Goal: Book appointment/travel/reservation

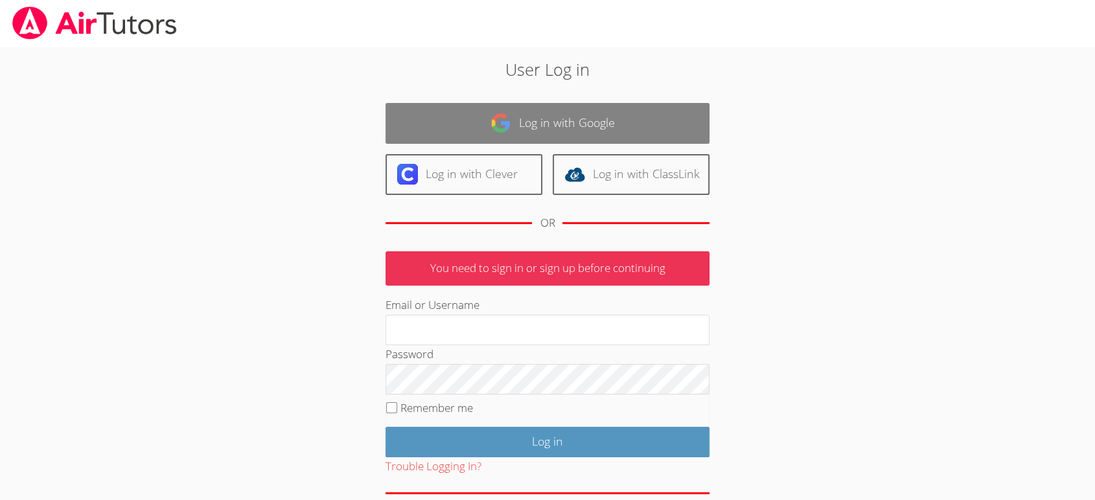
click at [536, 136] on link "Log in with Google" at bounding box center [547, 123] width 324 height 41
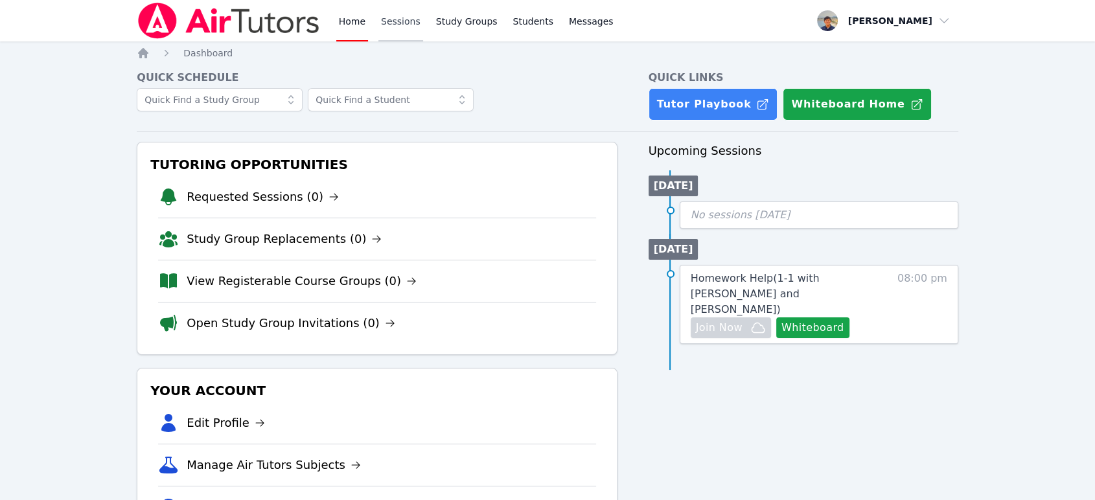
click at [385, 28] on link "Sessions" at bounding box center [400, 20] width 45 height 41
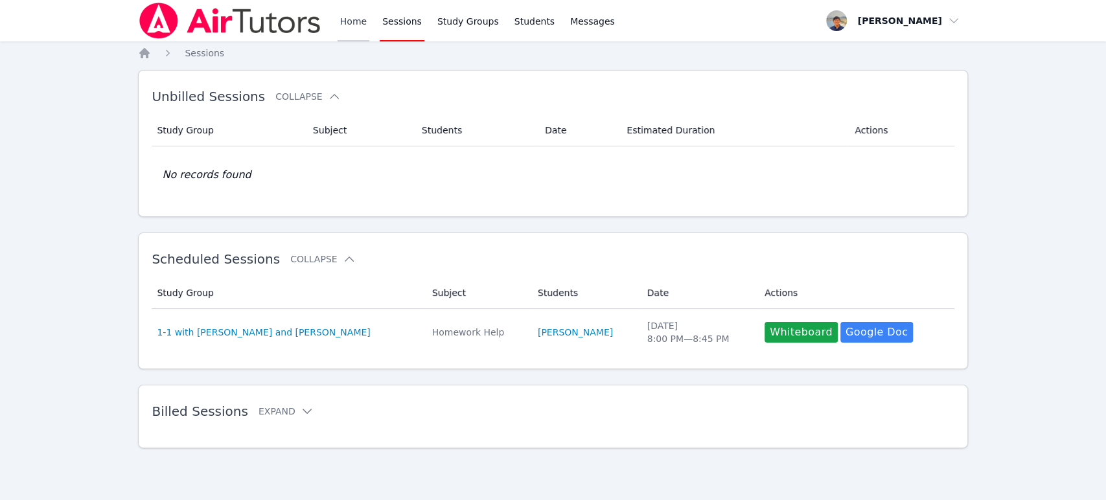
click at [339, 22] on link "Home" at bounding box center [353, 20] width 32 height 41
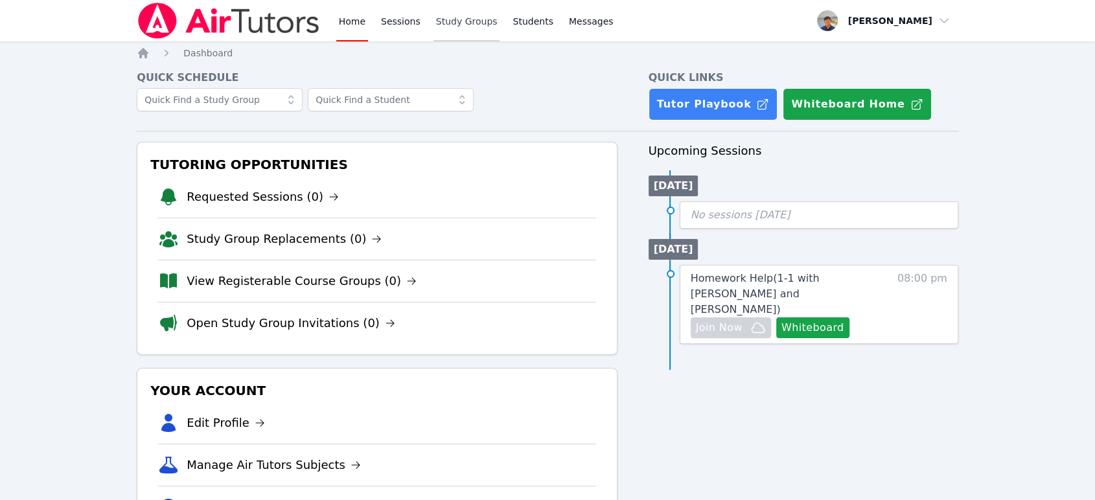
click at [462, 21] on link "Study Groups" at bounding box center [466, 20] width 67 height 41
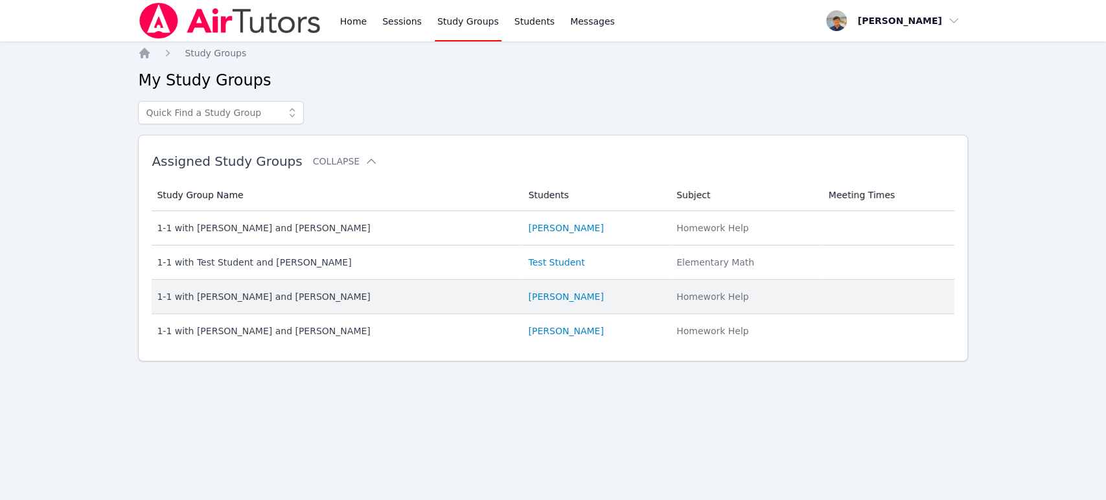
click at [570, 294] on li "Alice Yoon" at bounding box center [594, 296] width 133 height 13
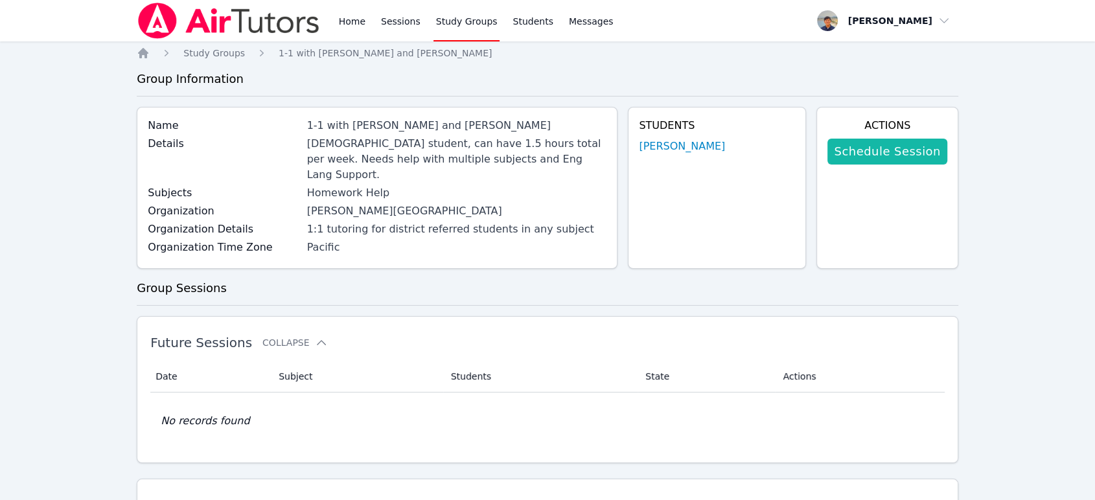
click at [878, 142] on link "Schedule Session" at bounding box center [886, 152] width 119 height 26
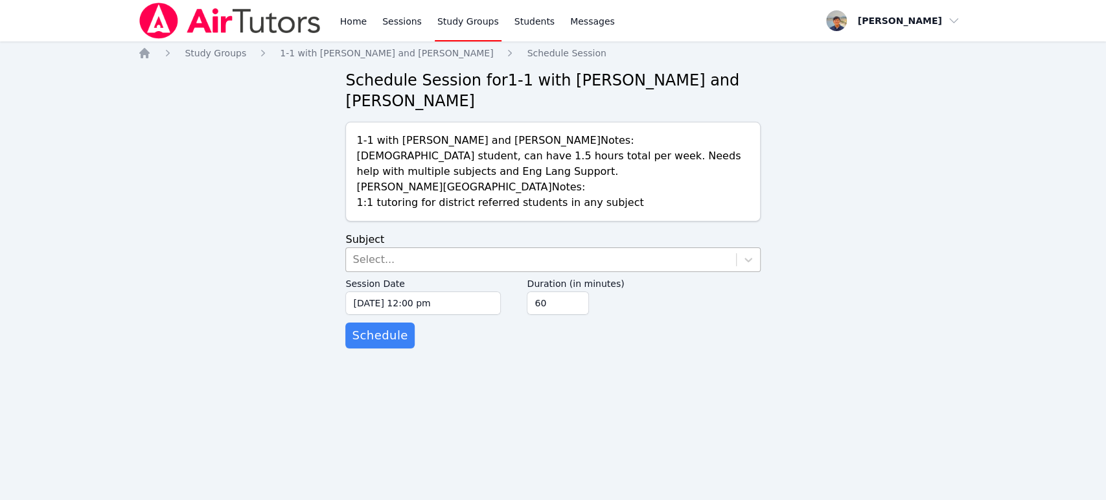
click at [510, 264] on div "Select..." at bounding box center [540, 259] width 389 height 23
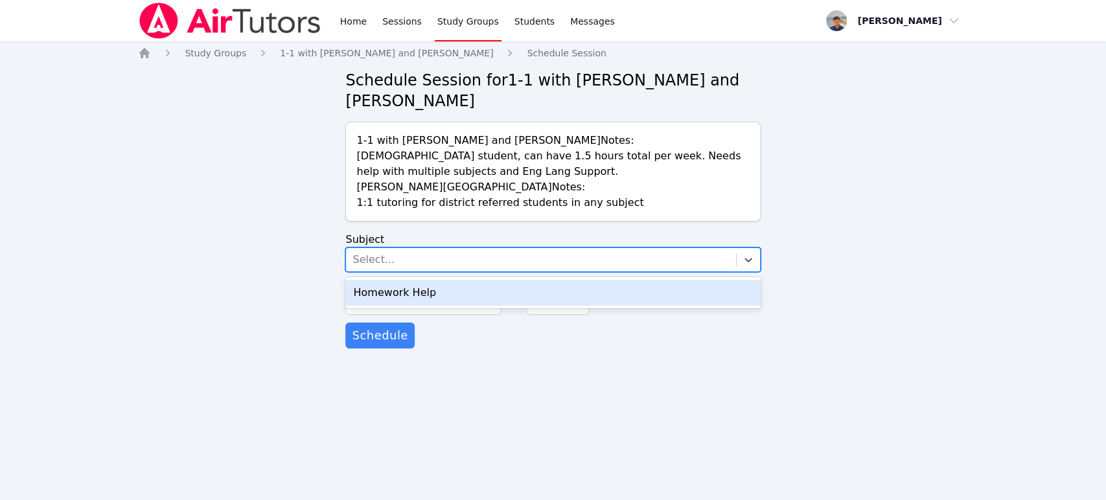
click at [506, 290] on div "Homework Help" at bounding box center [552, 293] width 415 height 26
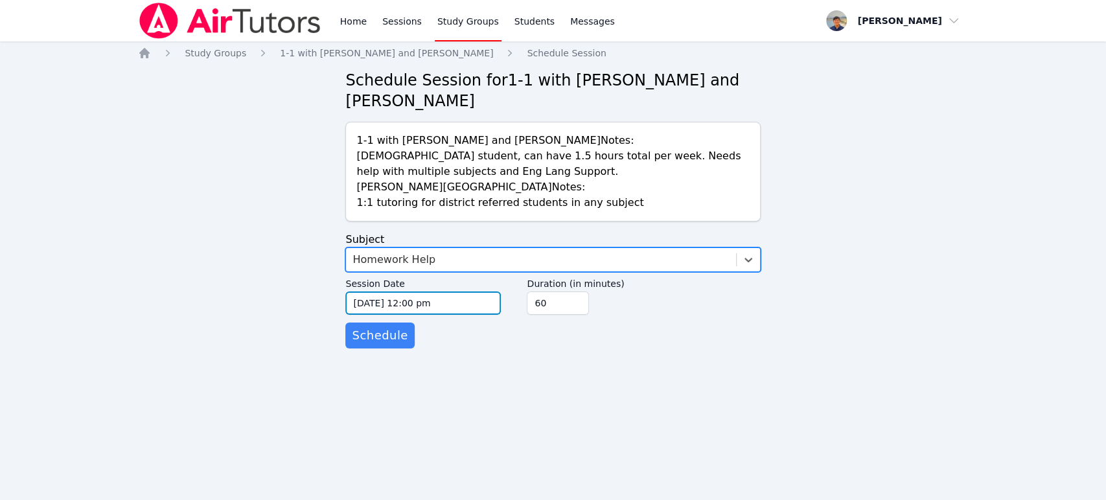
click at [437, 301] on input "10/06/2025 12:00 pm" at bounding box center [422, 302] width 155 height 23
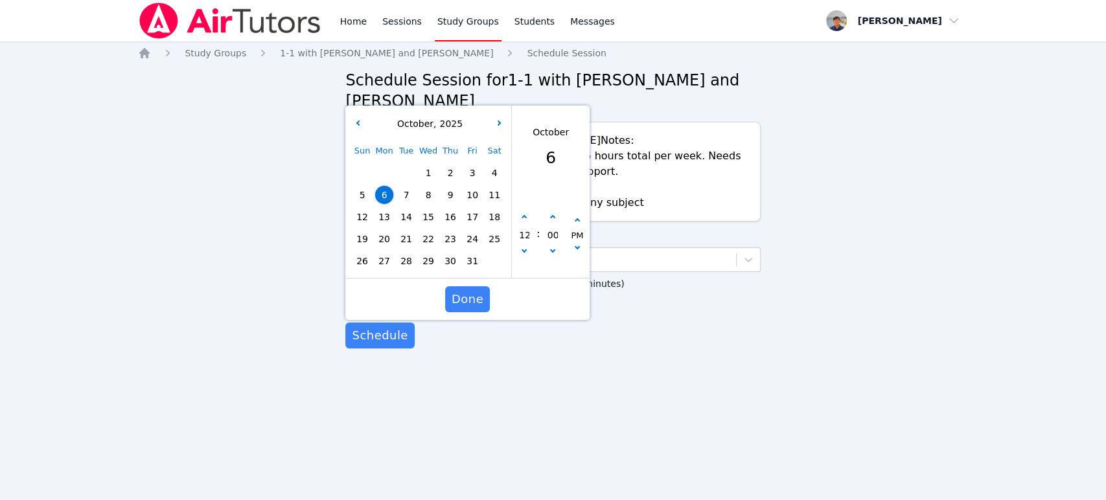
click at [405, 196] on span "7" at bounding box center [406, 195] width 18 height 18
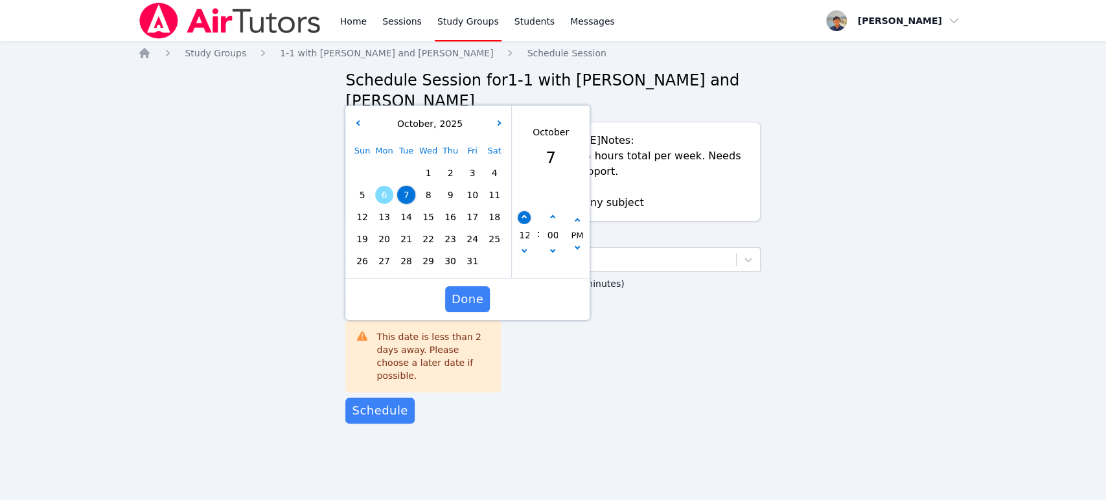
click at [521, 222] on button "button" at bounding box center [524, 217] width 13 height 13
type input "10/07/2025 01:00 pm"
type input "01"
click at [521, 222] on button "button" at bounding box center [524, 217] width 13 height 13
type input "10/07/2025 02:00 pm"
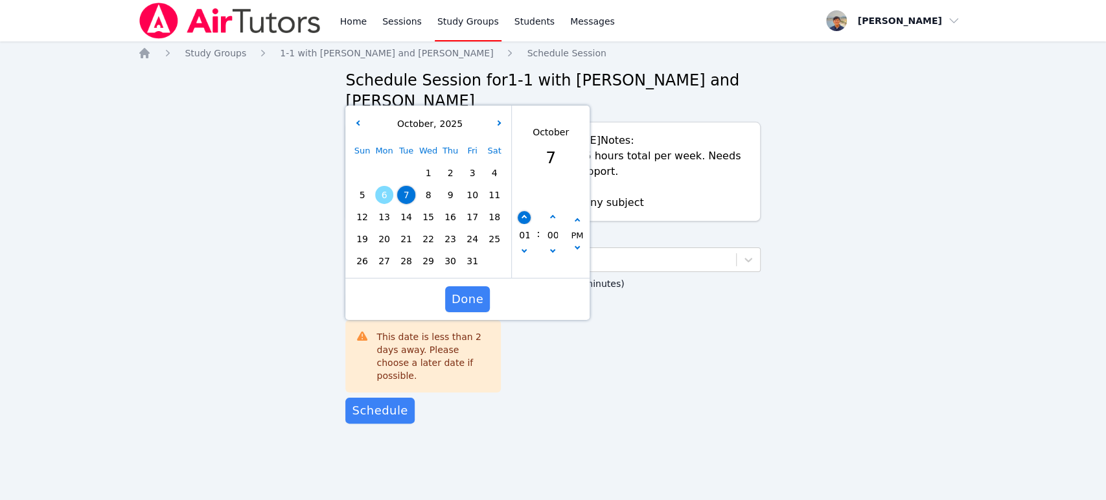
type input "02"
click at [521, 222] on button "button" at bounding box center [524, 217] width 13 height 13
type input "10/07/2025 03:00 pm"
type input "03"
click at [523, 216] on icon "button" at bounding box center [523, 217] width 5 height 5
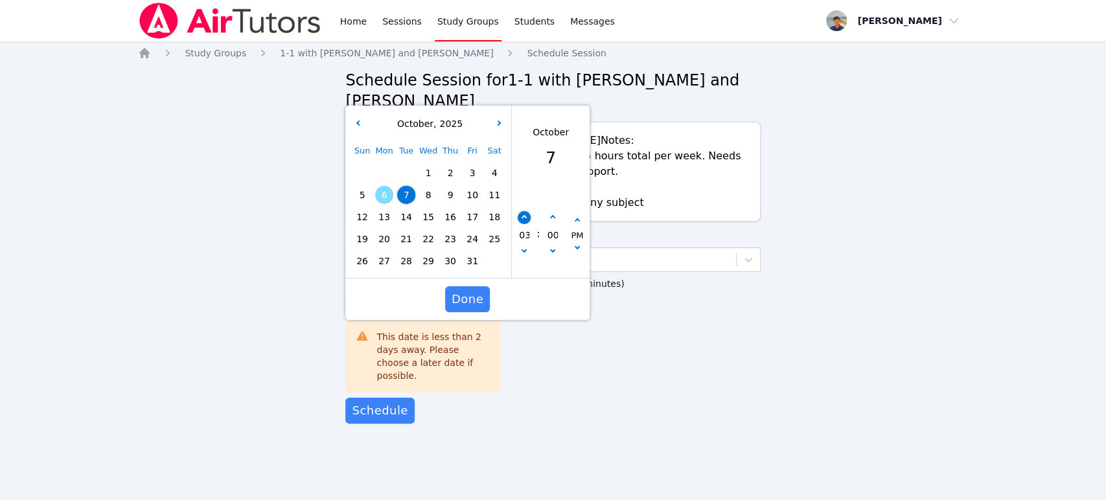
type input "10/07/2025 04:00 pm"
type input "04"
click at [523, 216] on icon "button" at bounding box center [523, 217] width 5 height 5
type input "10/07/2025 05:00 pm"
type input "05"
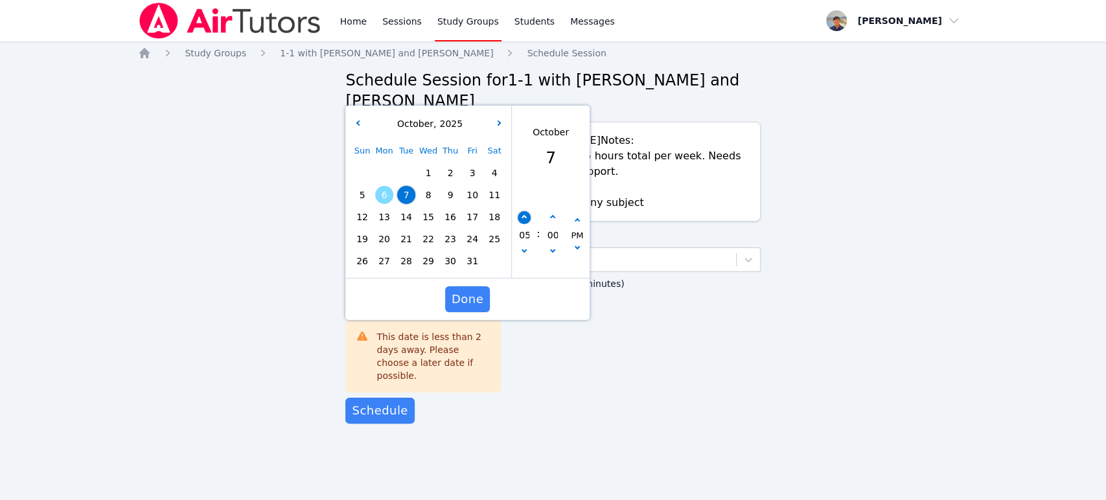
click at [524, 214] on button "button" at bounding box center [524, 217] width 13 height 13
type input "10/07/2025 06:00 pm"
type input "06"
click at [524, 214] on button "button" at bounding box center [524, 217] width 13 height 13
type input "10/07/2025 07:00 pm"
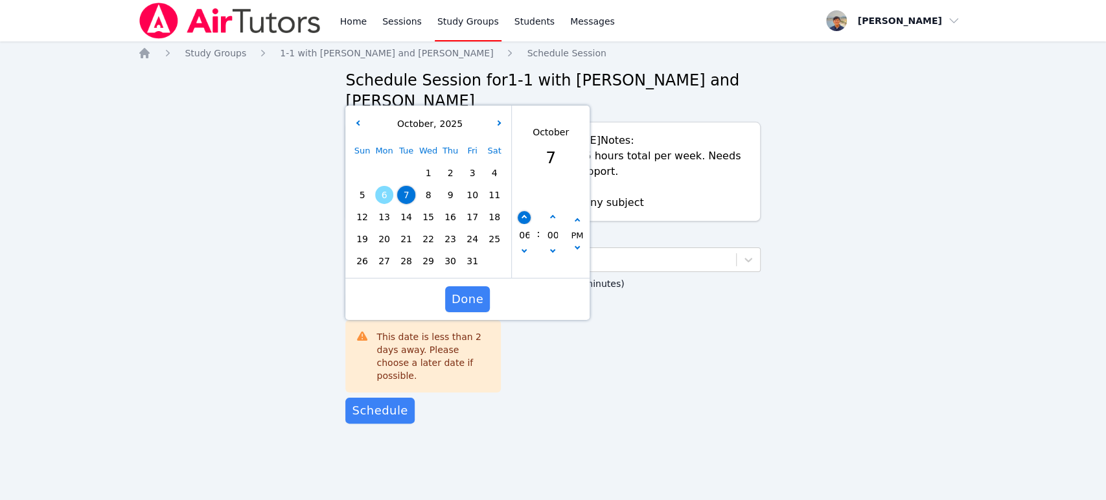
type input "07"
click at [524, 214] on button "button" at bounding box center [524, 217] width 13 height 13
type input "10/07/2025 08:00 pm"
type input "08"
click at [473, 291] on span "Done" at bounding box center [467, 299] width 32 height 18
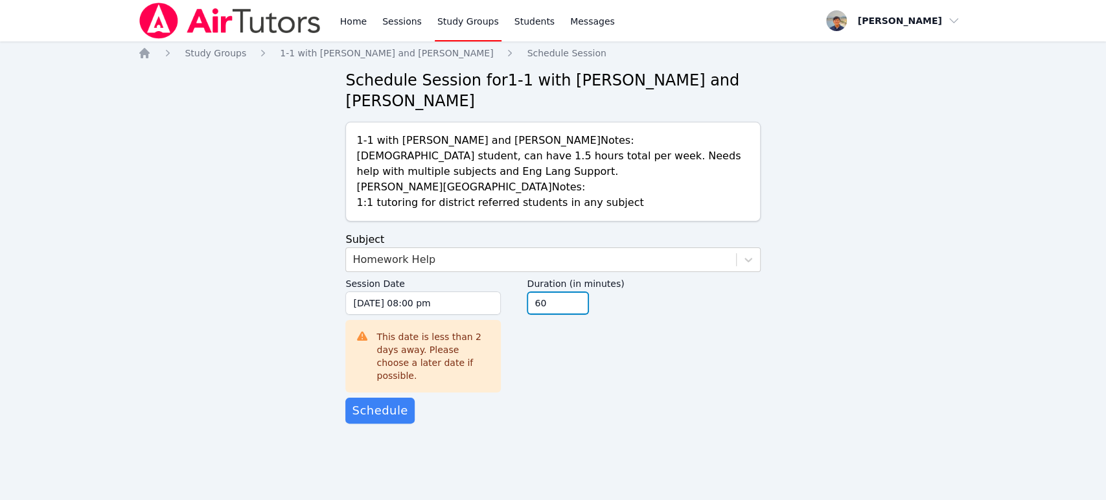
click at [540, 305] on input "60" at bounding box center [558, 302] width 62 height 23
type input "45"
click at [574, 310] on input "45" at bounding box center [558, 302] width 62 height 23
click at [374, 404] on span "Schedule" at bounding box center [380, 411] width 56 height 18
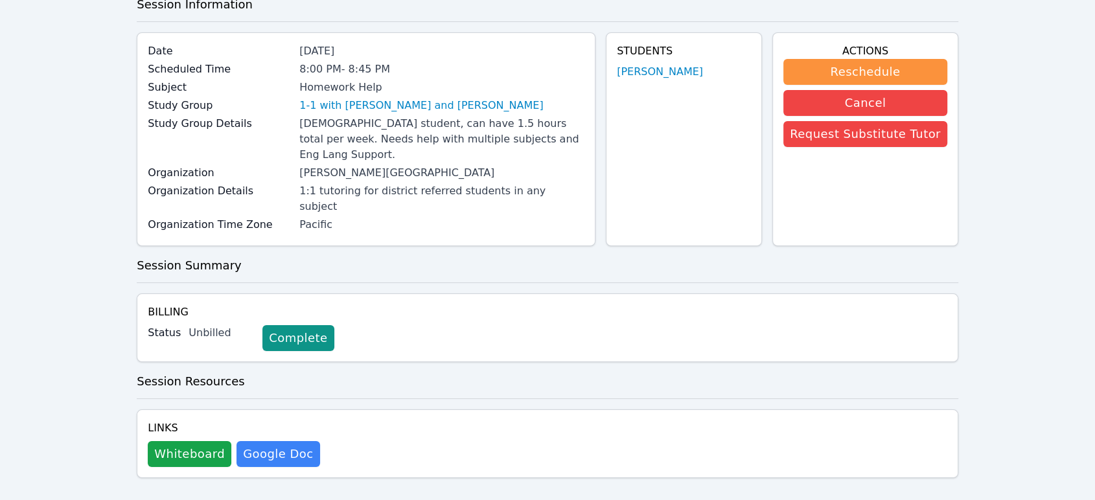
scroll to position [57, 0]
